Goal: Information Seeking & Learning: Learn about a topic

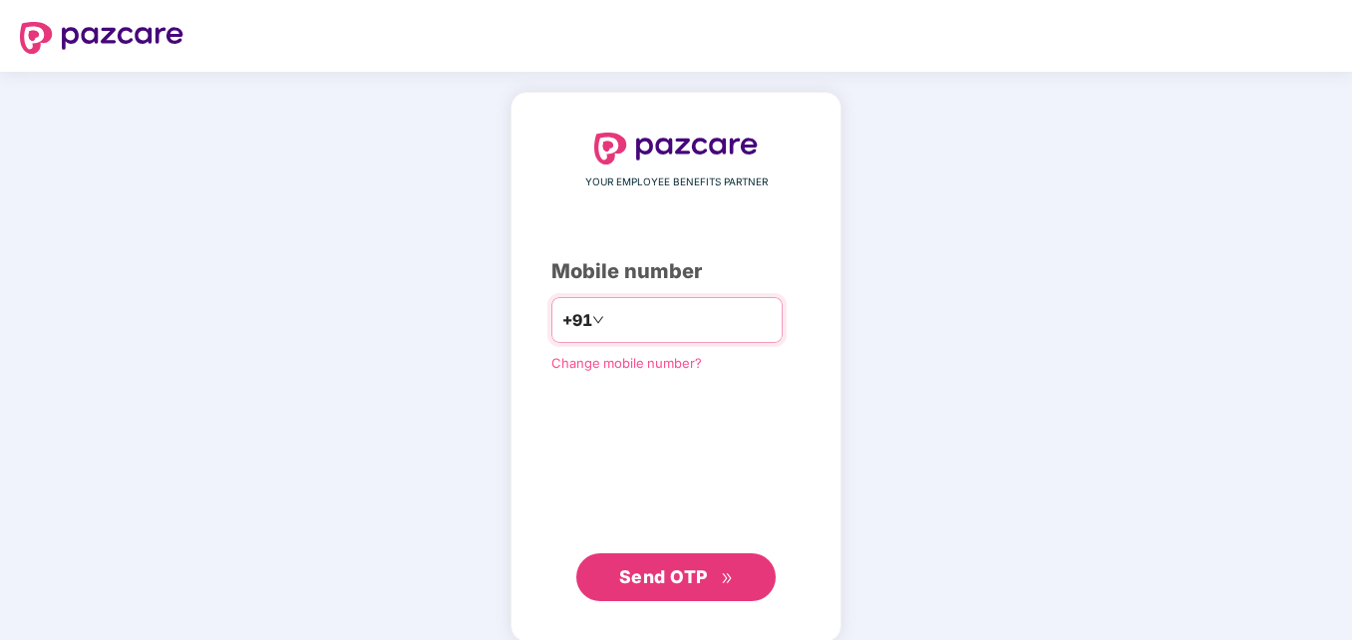
click at [628, 316] on input "number" at bounding box center [689, 320] width 163 height 32
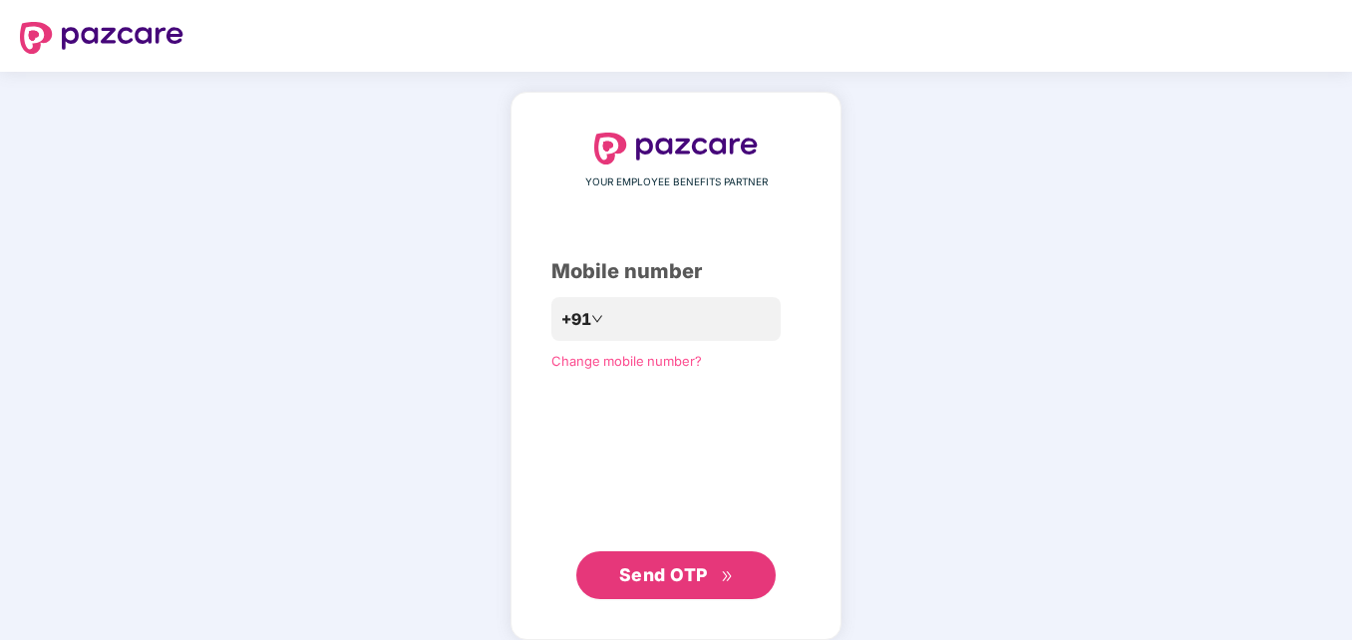
click at [663, 579] on span "Send OTP" at bounding box center [663, 574] width 89 height 21
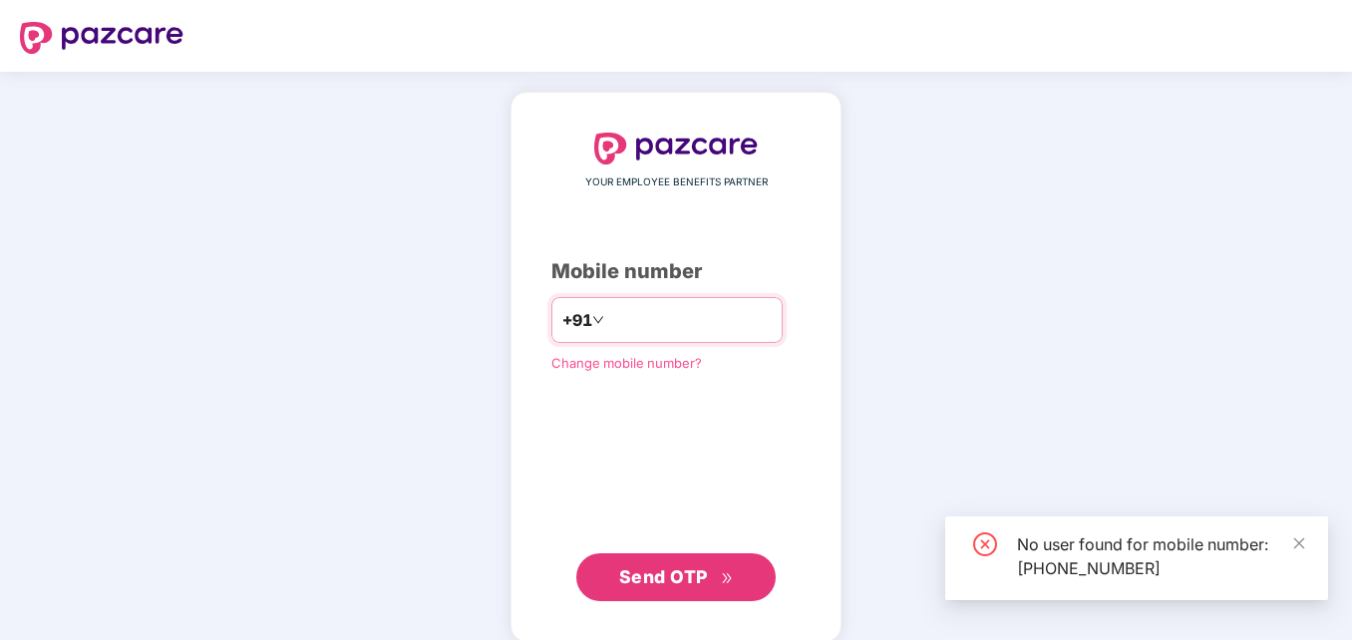
click at [698, 319] on input "**********" at bounding box center [689, 320] width 163 height 32
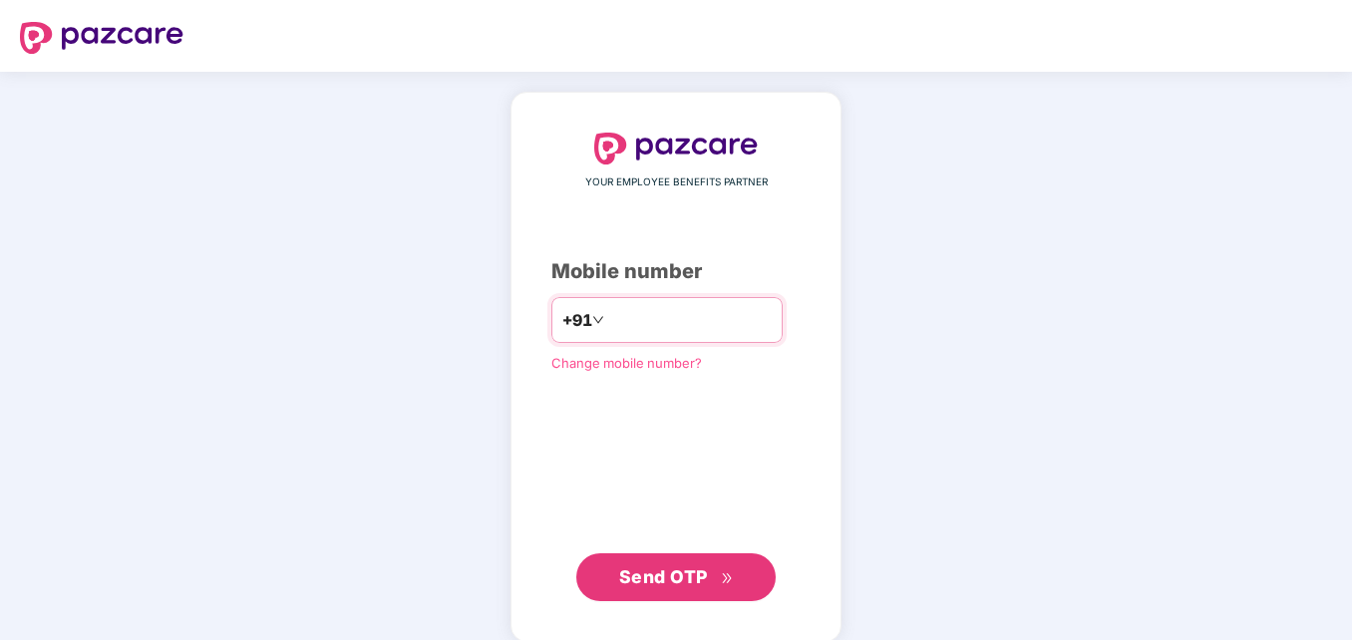
click at [608, 321] on input "**********" at bounding box center [689, 320] width 163 height 32
type input "**********"
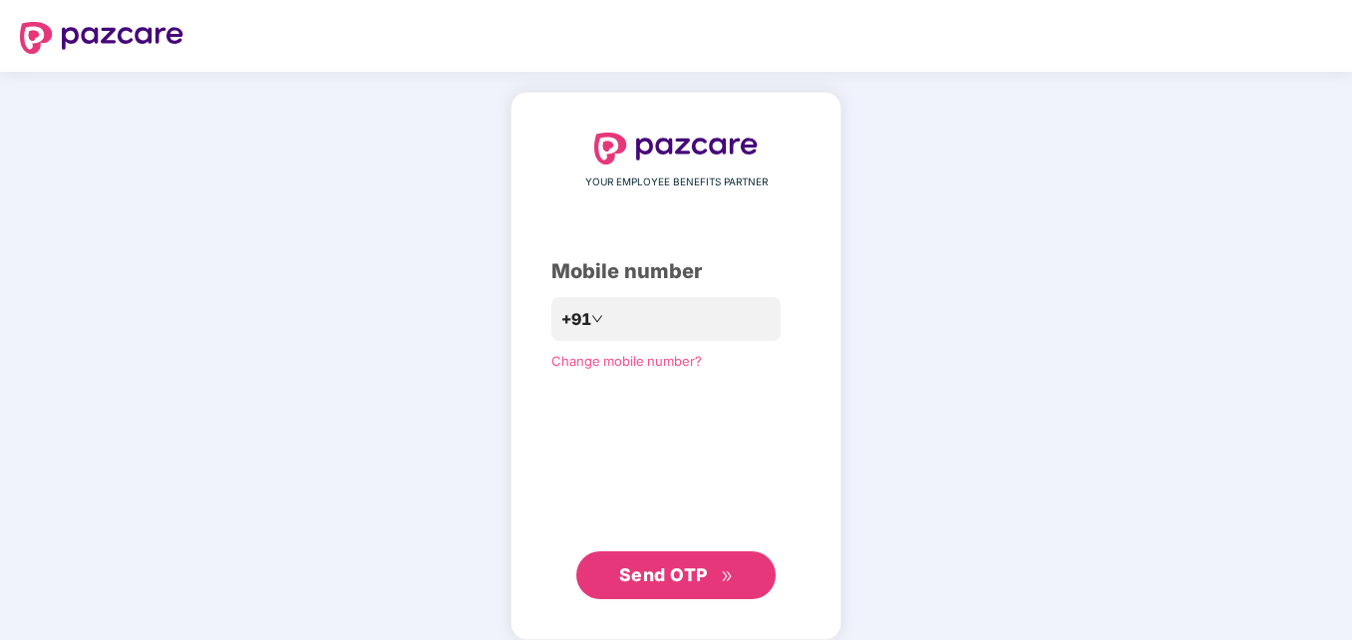
click at [684, 583] on span "Send OTP" at bounding box center [663, 574] width 89 height 21
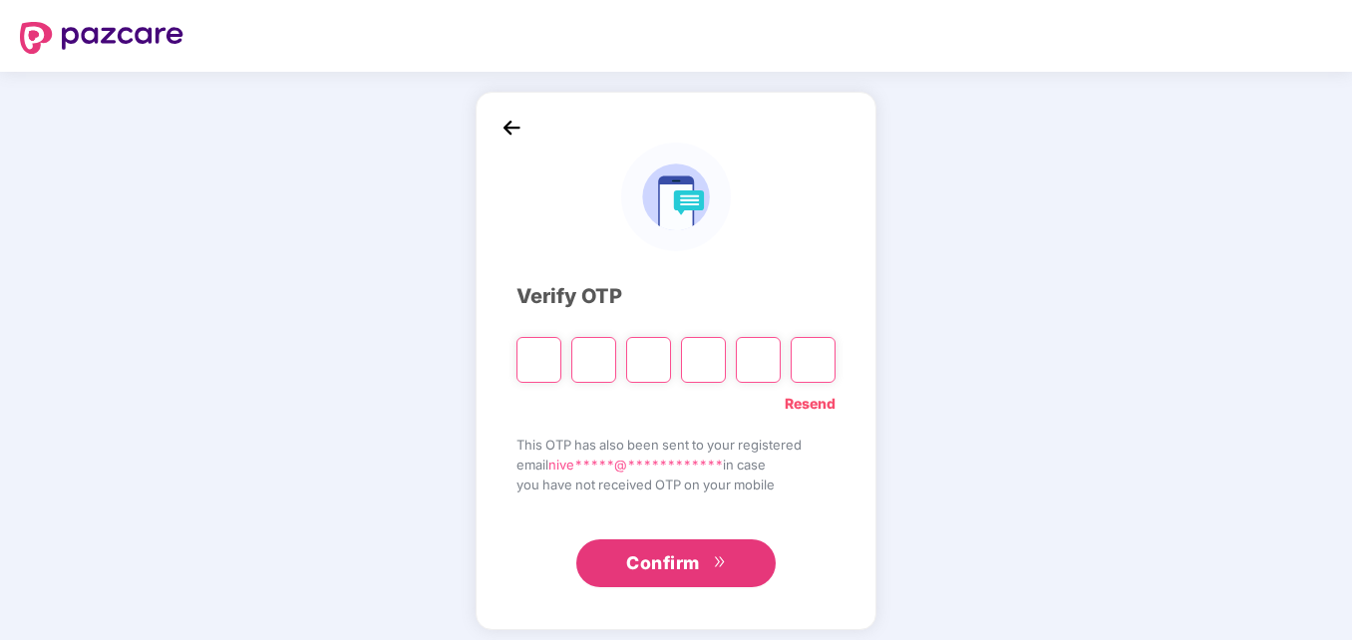
paste input "*"
type input "*"
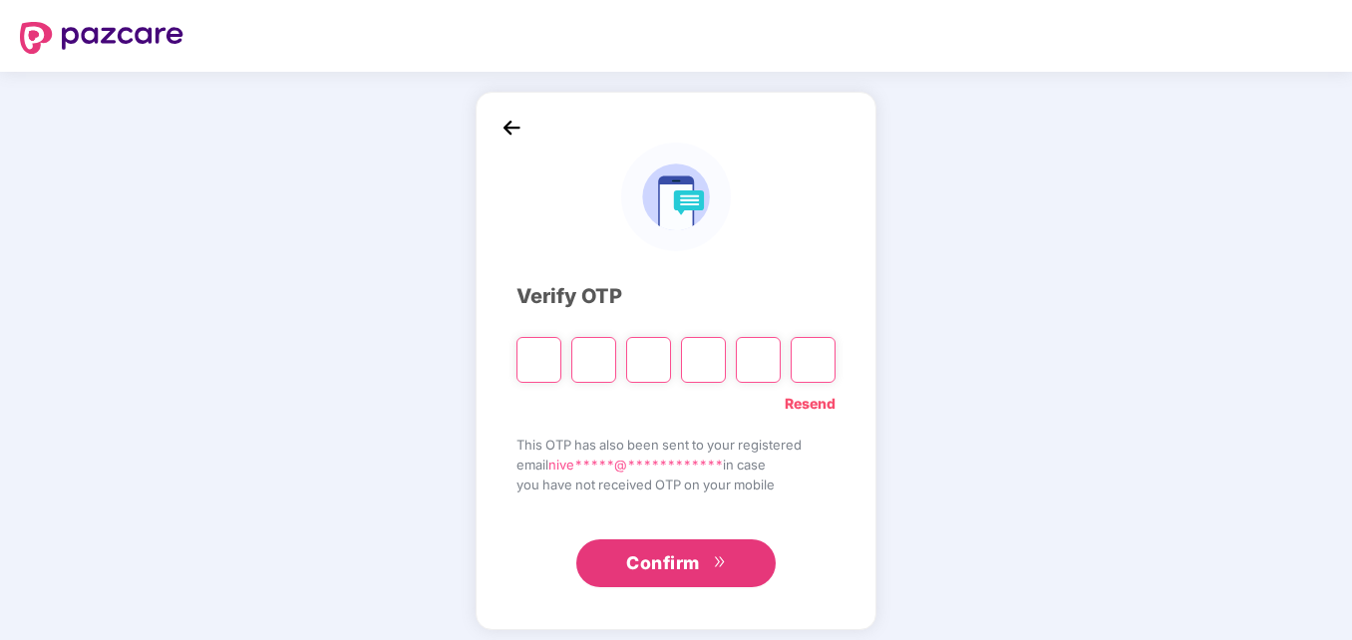
type input "*"
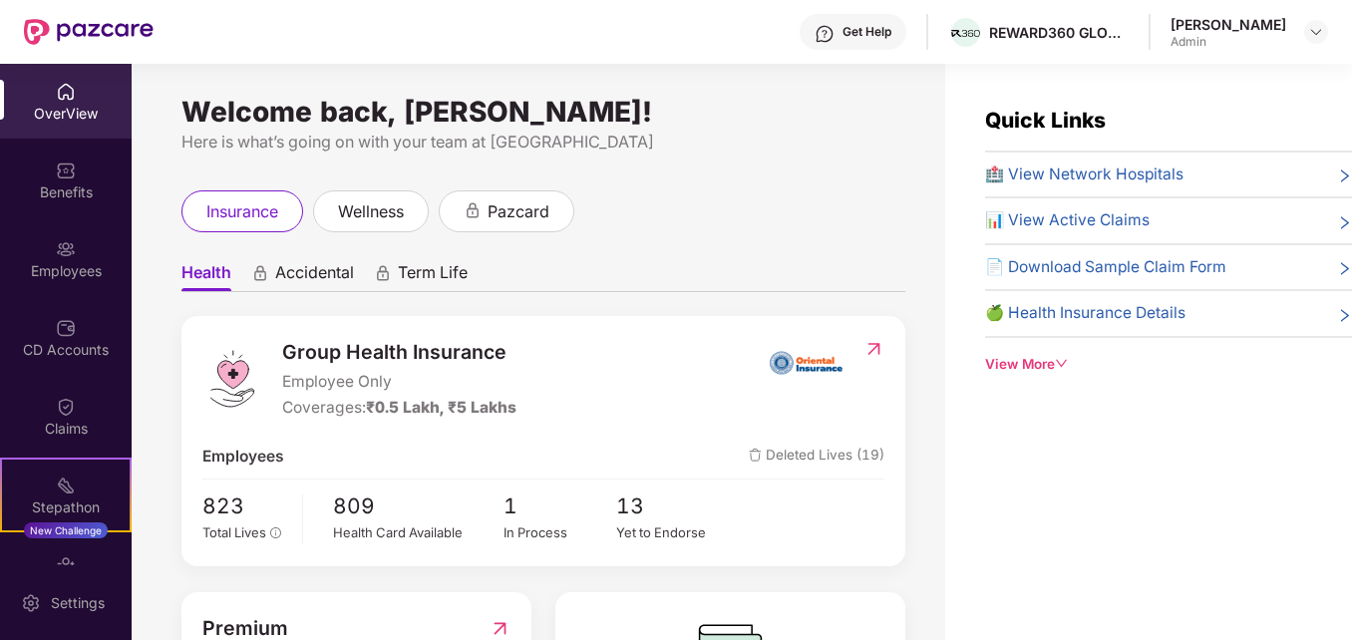
click at [1064, 364] on icon "down" at bounding box center [1062, 364] width 14 height 14
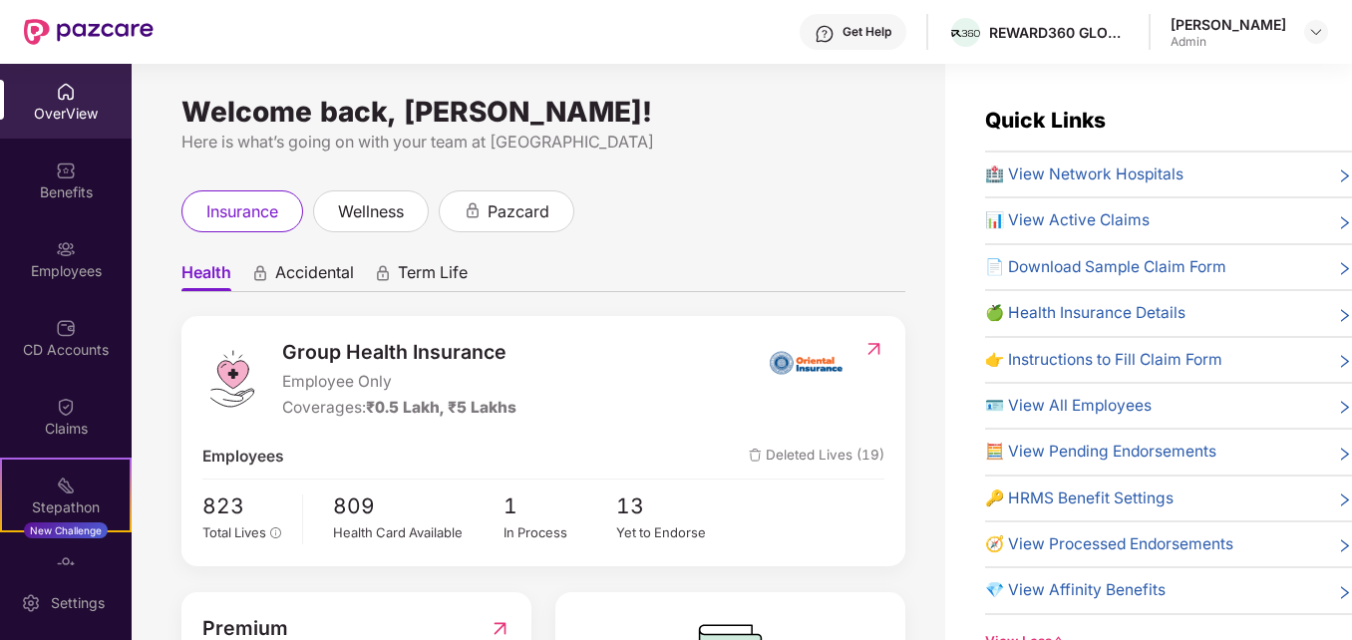
click at [327, 271] on span "Accidental" at bounding box center [314, 276] width 79 height 29
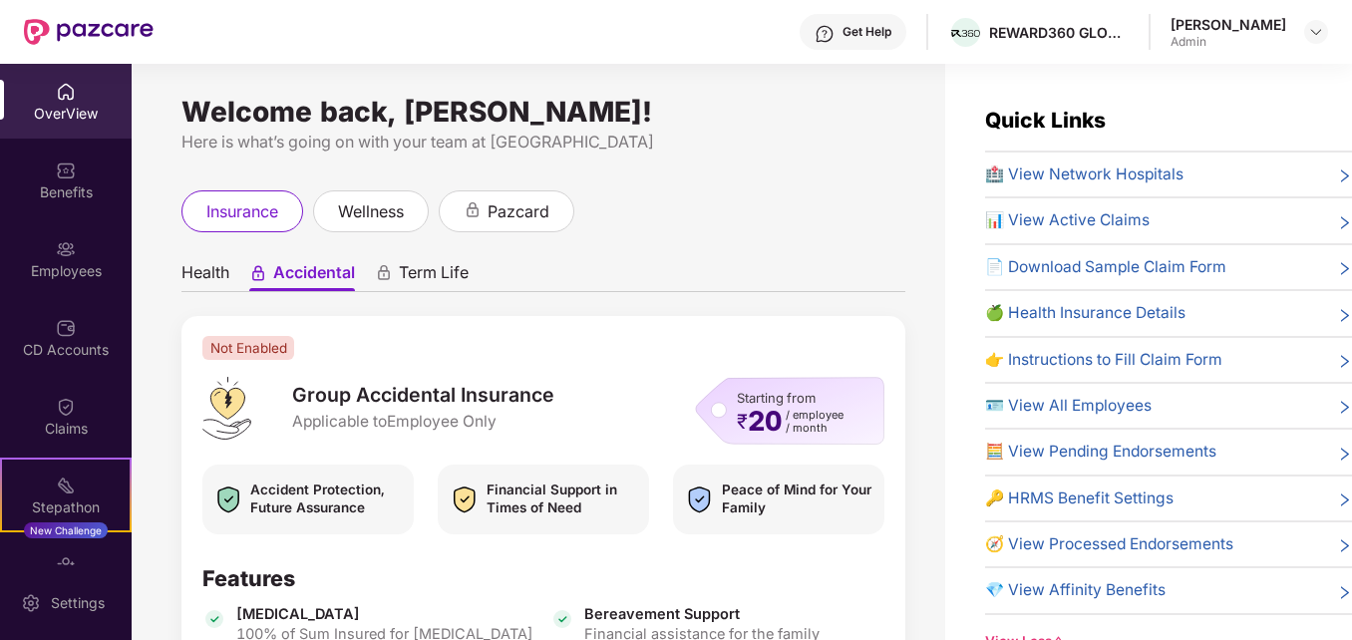
click at [461, 270] on span "Term Life" at bounding box center [434, 276] width 70 height 29
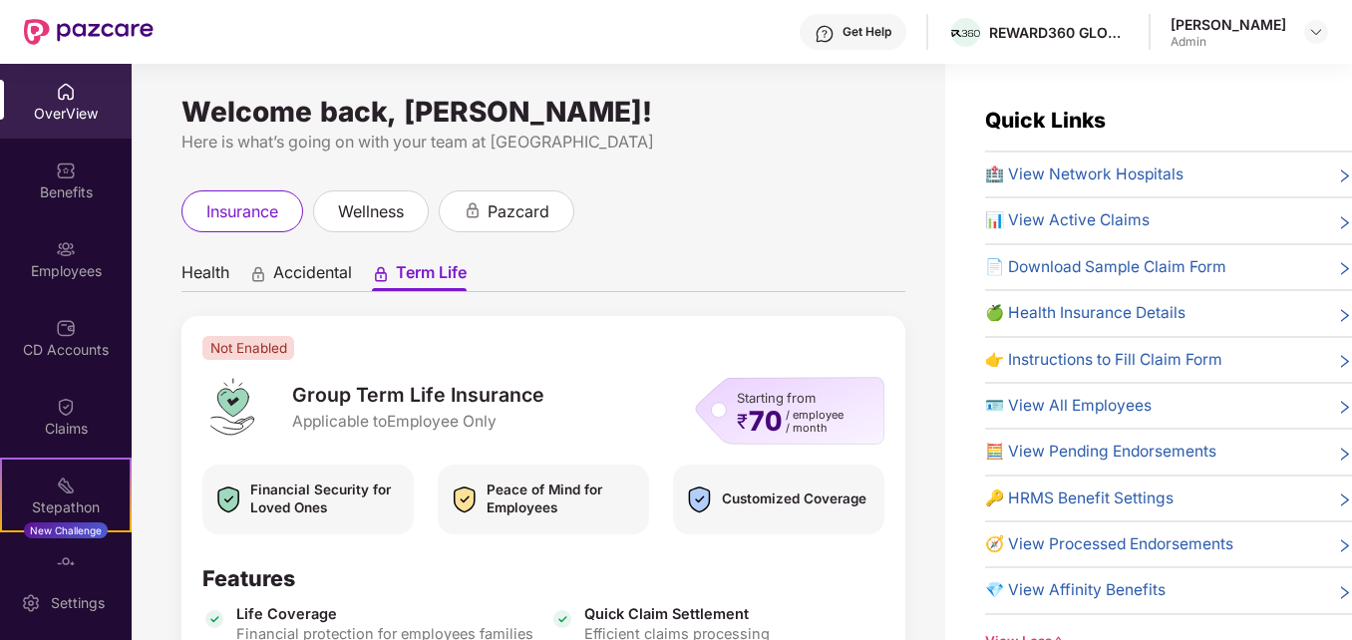
click at [316, 269] on span "Accidental" at bounding box center [312, 276] width 79 height 29
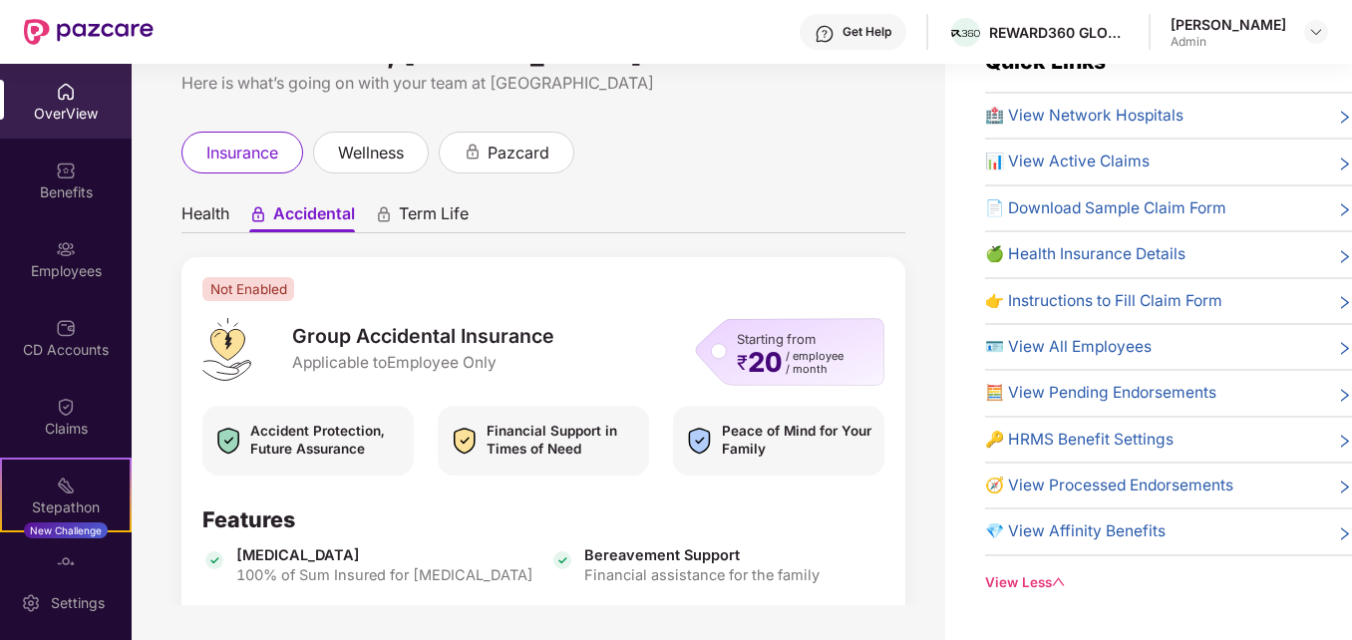
scroll to position [64, 0]
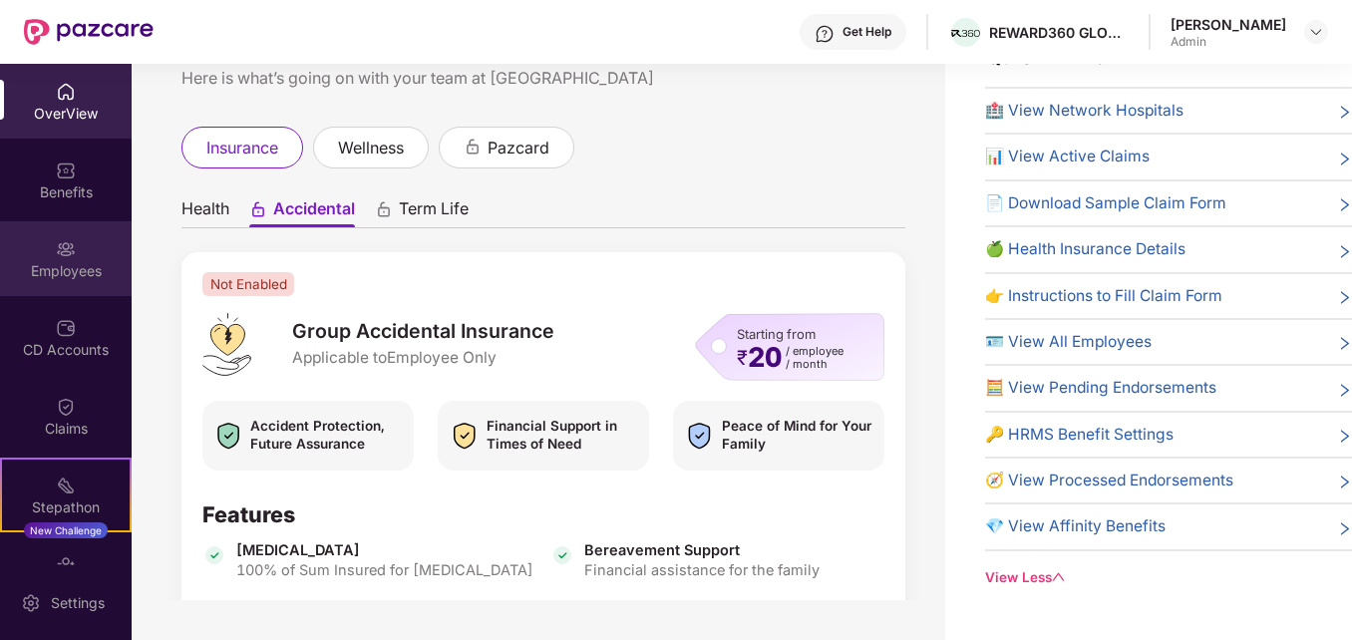
click at [72, 239] on img at bounding box center [66, 249] width 20 height 20
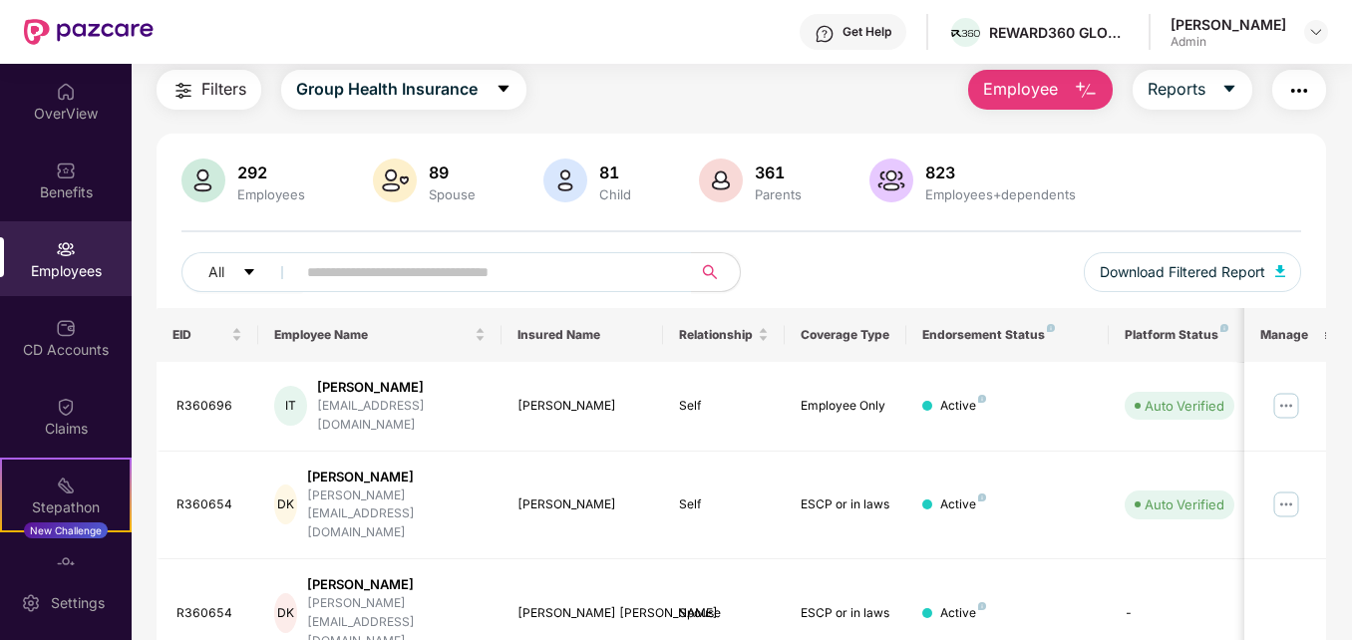
click at [1300, 95] on img "button" at bounding box center [1299, 91] width 24 height 24
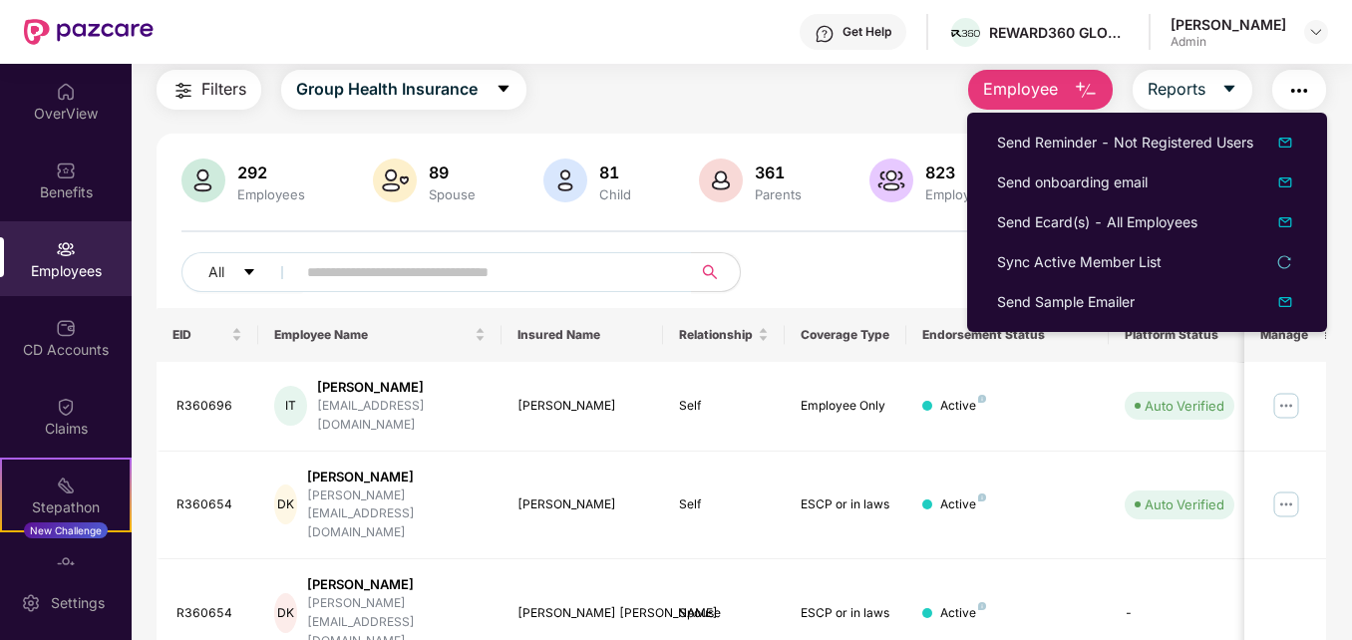
click at [797, 87] on div "Filters Group Health Insurance Employee Reports" at bounding box center [741, 90] width 1168 height 40
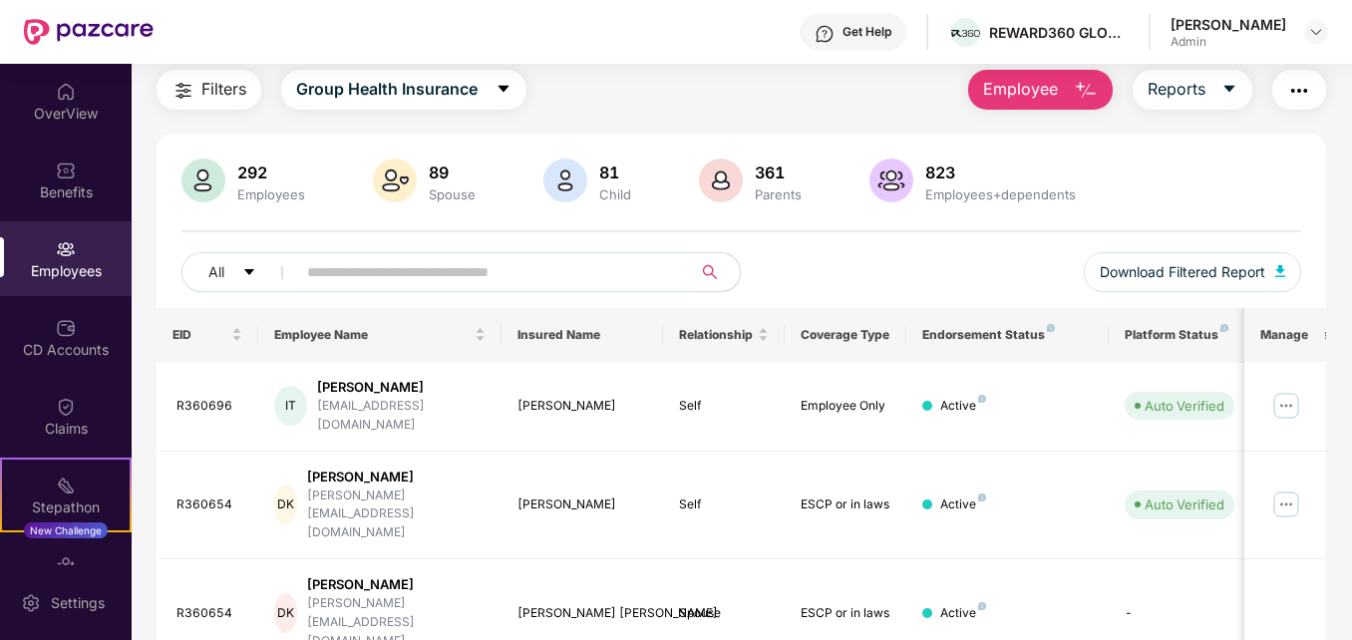
drag, startPoint x: 1349, startPoint y: 176, endPoint x: 1357, endPoint y: 384, distance: 207.5
click at [1351, 384] on html "Get Help REWARD360 GLOBAL SERVICES PRIVATE LIMITED [PERSON_NAME] Admin OverView…" at bounding box center [676, 320] width 1352 height 640
drag, startPoint x: 1357, startPoint y: 384, endPoint x: 1155, endPoint y: 167, distance: 295.5
click at [1155, 167] on div "292 Employees 89 Spouse 81 Child 361 Parents 823 Employees+dependents" at bounding box center [740, 183] width 1118 height 48
click at [73, 99] on div "OverView" at bounding box center [66, 101] width 132 height 75
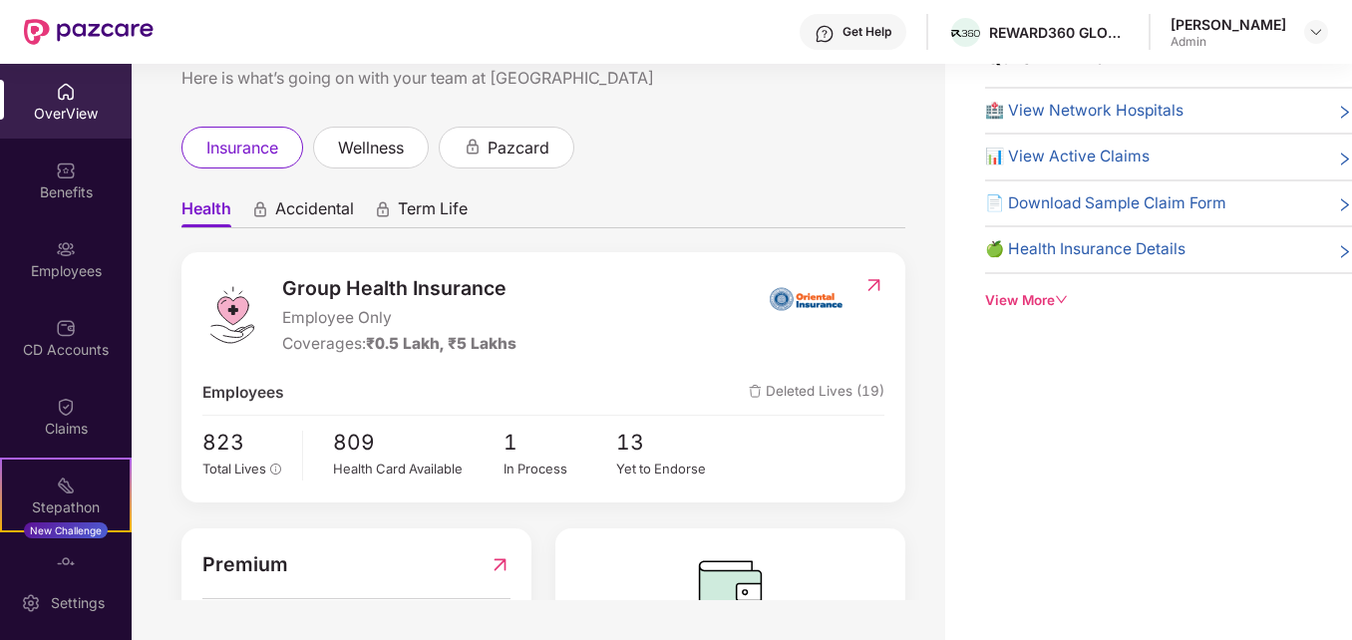
click at [1058, 310] on div "View More" at bounding box center [1168, 300] width 367 height 21
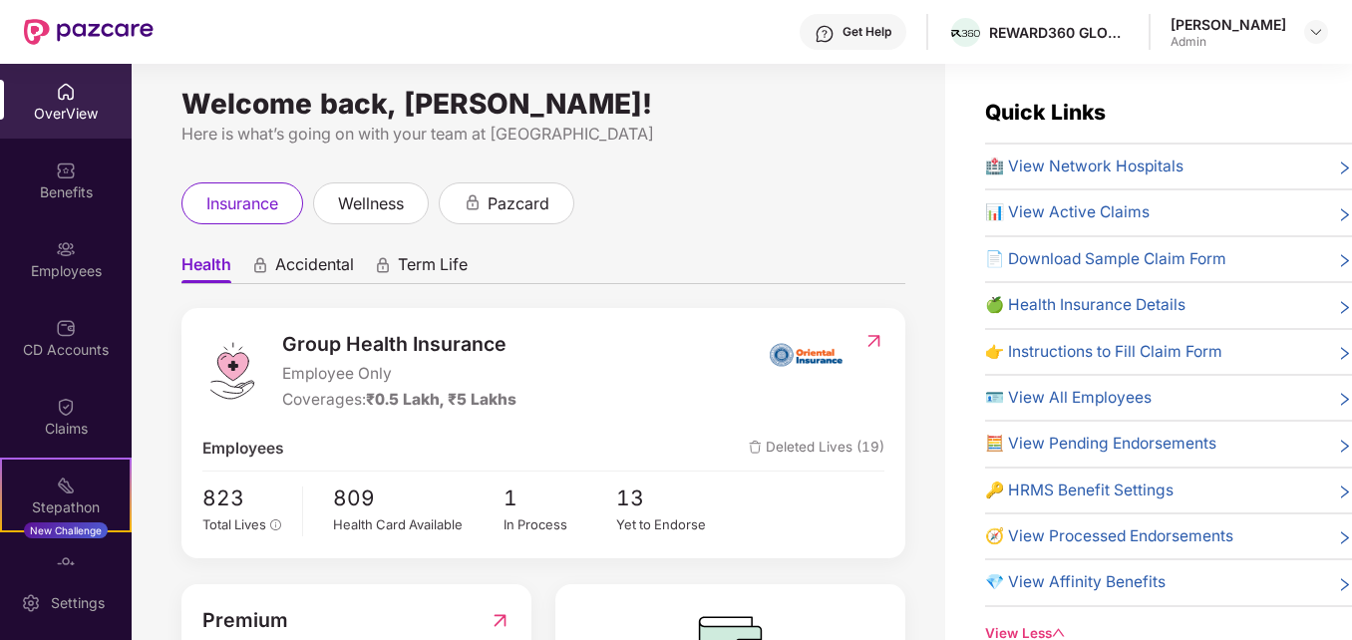
scroll to position [0, 0]
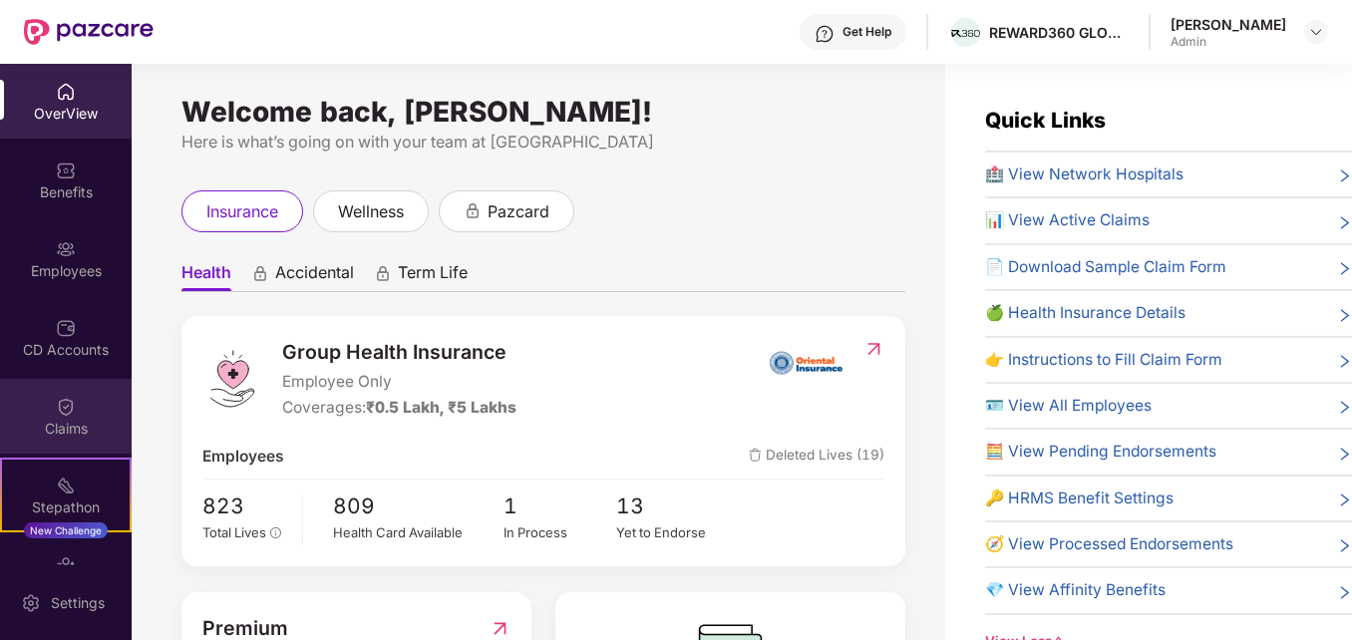
click at [58, 406] on img at bounding box center [66, 407] width 20 height 20
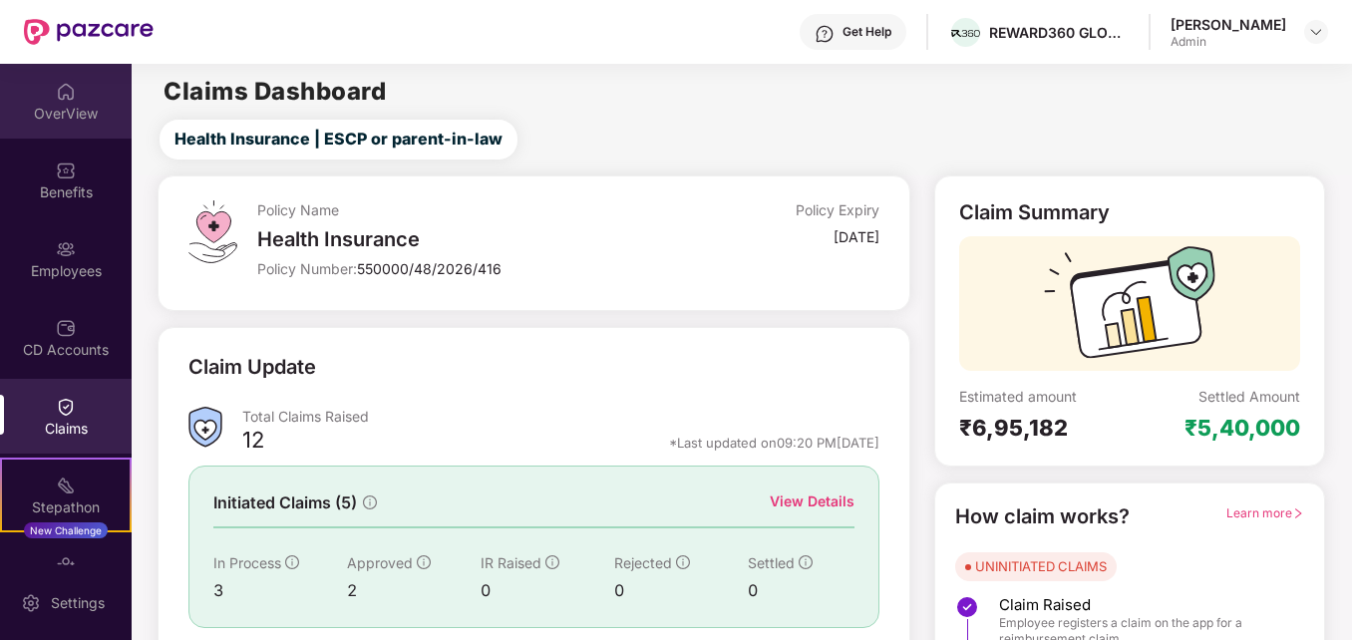
click at [59, 110] on div "OverView" at bounding box center [66, 114] width 132 height 20
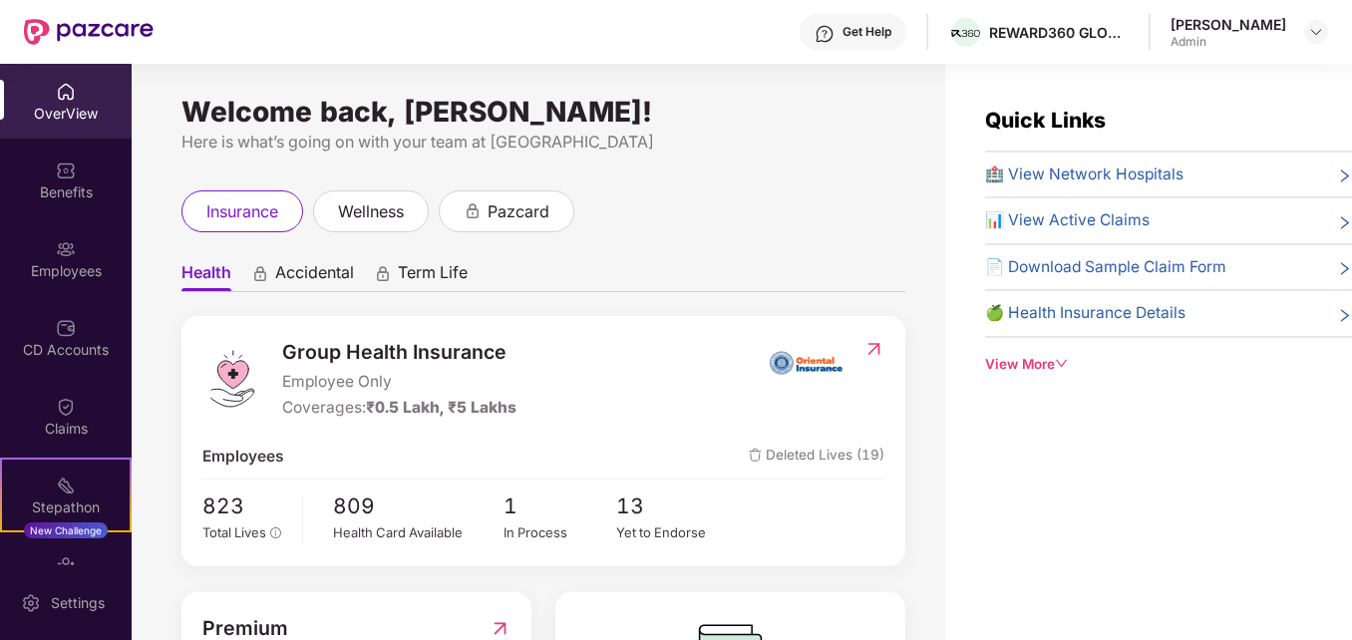
click at [1059, 368] on icon "down" at bounding box center [1062, 364] width 14 height 14
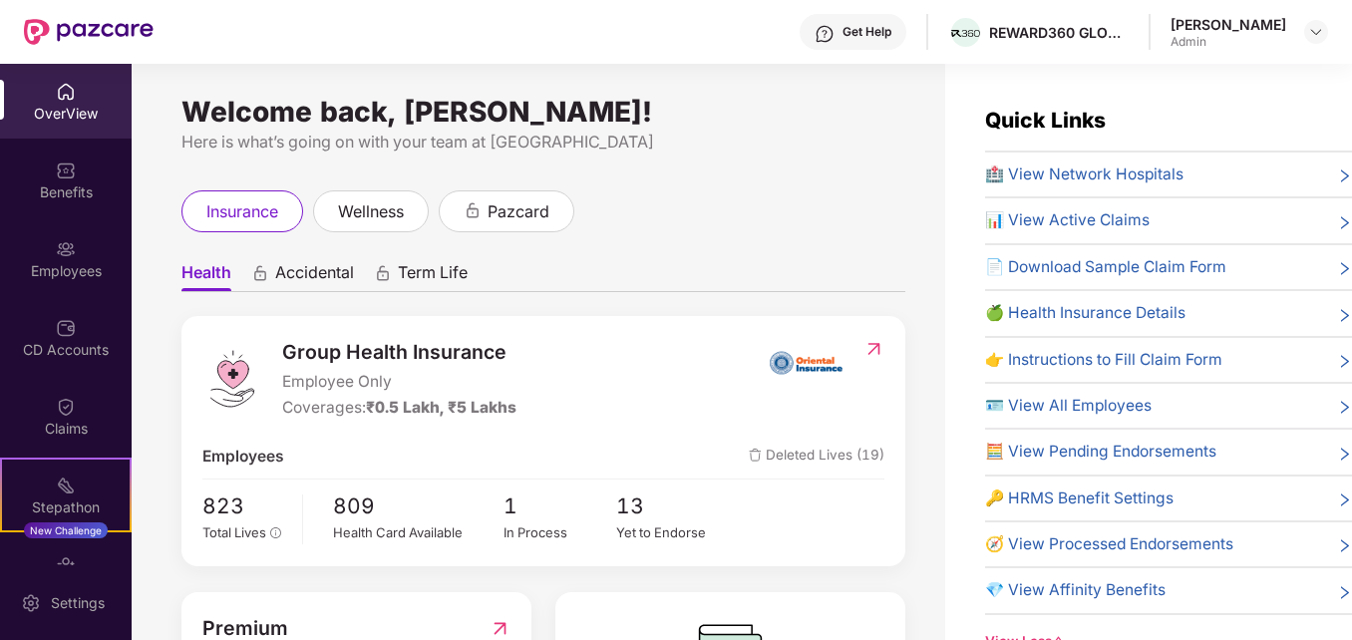
click at [1147, 308] on span "🍏 Health Insurance Details" at bounding box center [1085, 313] width 200 height 24
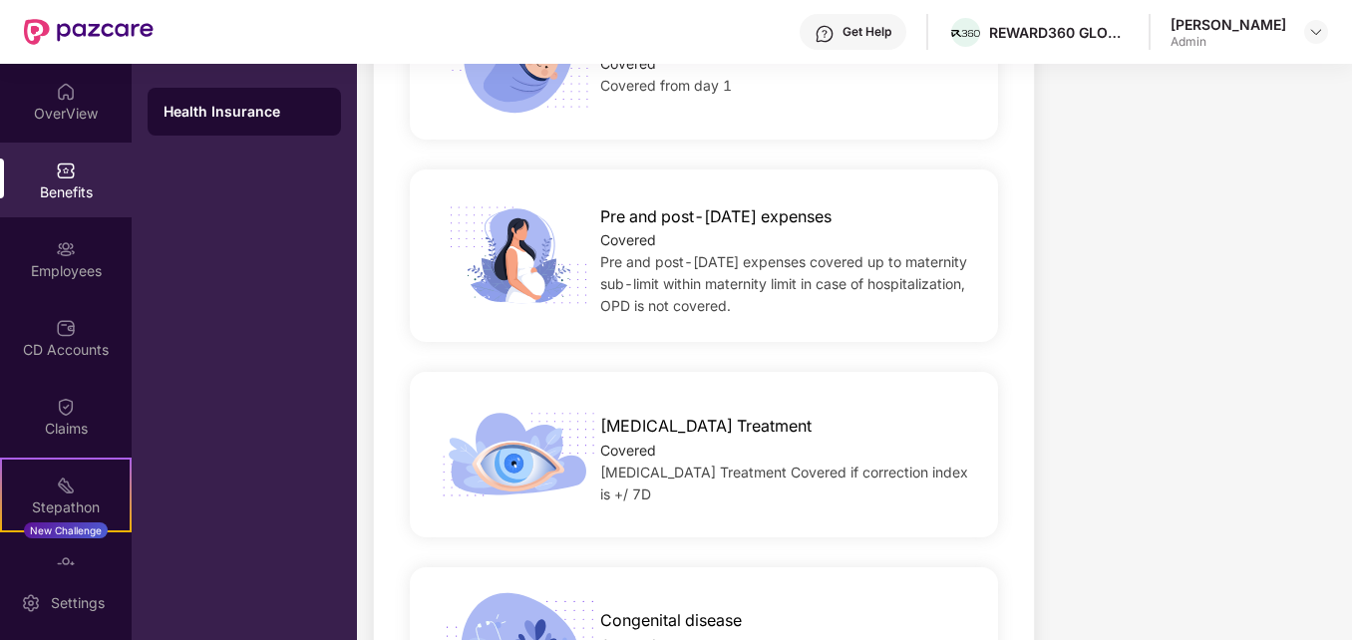
scroll to position [2785, 0]
